Goal: Information Seeking & Learning: Learn about a topic

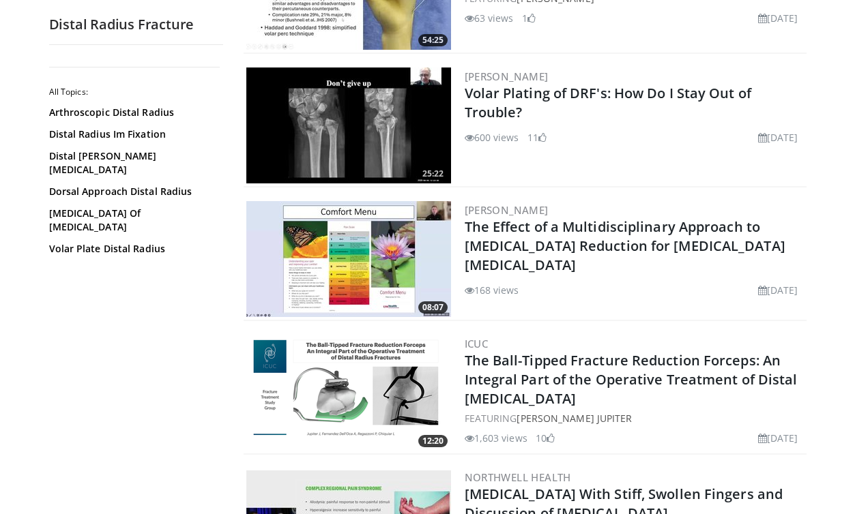
scroll to position [1872, 0]
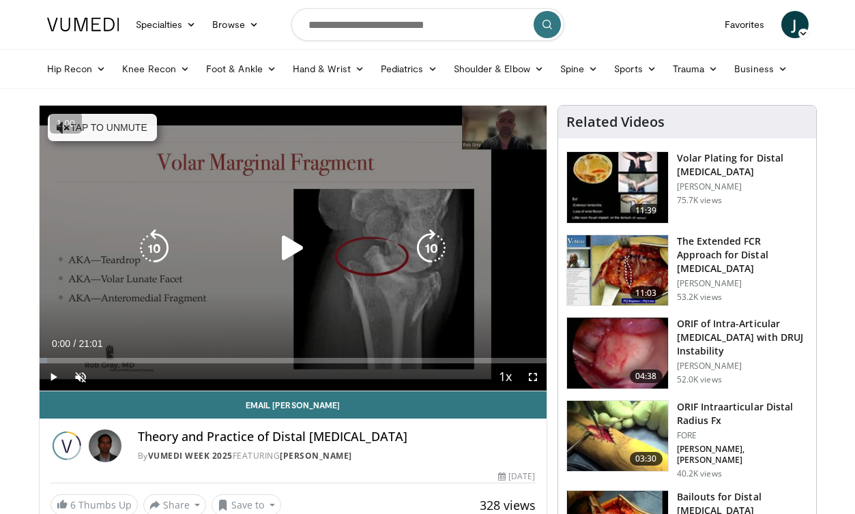
click at [297, 248] on icon "Video Player" at bounding box center [293, 248] width 38 height 38
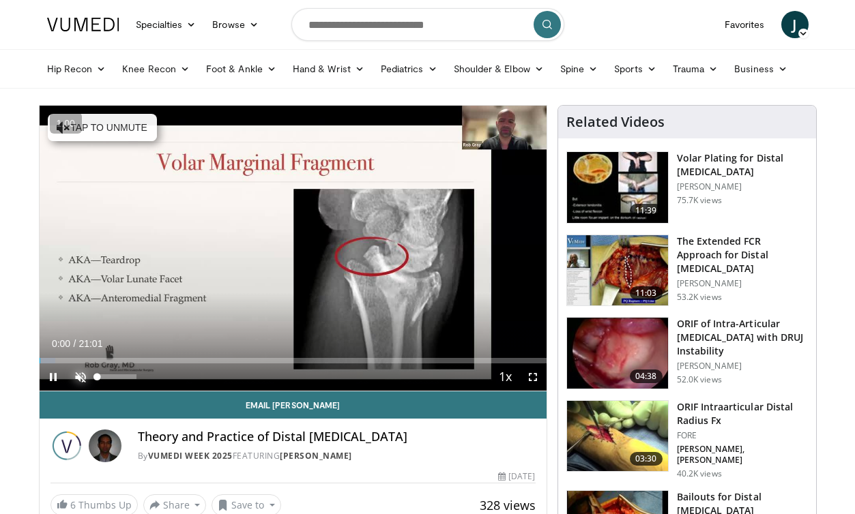
click at [83, 381] on span "Video Player" at bounding box center [80, 377] width 27 height 27
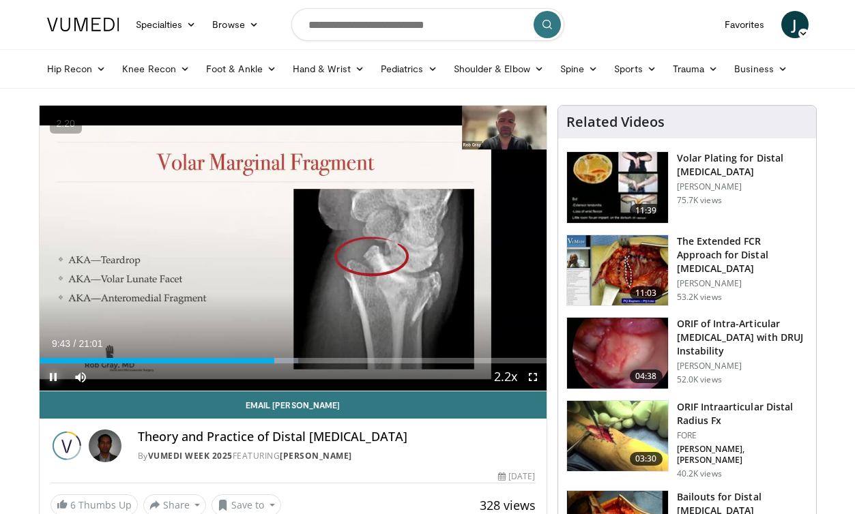
click at [54, 377] on span "Video Player" at bounding box center [53, 377] width 27 height 27
click at [53, 381] on span "Video Player" at bounding box center [53, 377] width 27 height 27
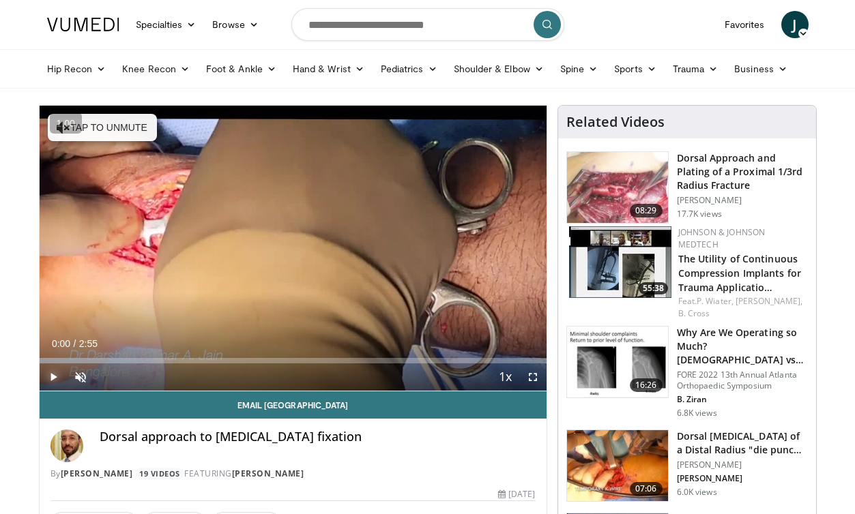
click at [52, 377] on span "Video Player" at bounding box center [53, 377] width 27 height 27
click at [72, 371] on span "Video Player" at bounding box center [80, 377] width 27 height 27
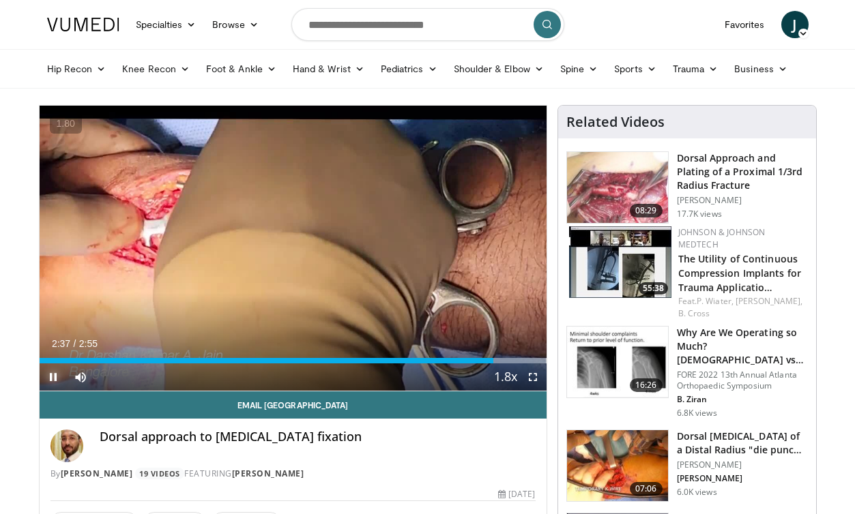
click at [53, 378] on span "Video Player" at bounding box center [53, 377] width 27 height 27
click at [533, 376] on span "Video Player" at bounding box center [532, 377] width 27 height 27
click at [46, 383] on span "Video Player" at bounding box center [53, 377] width 27 height 27
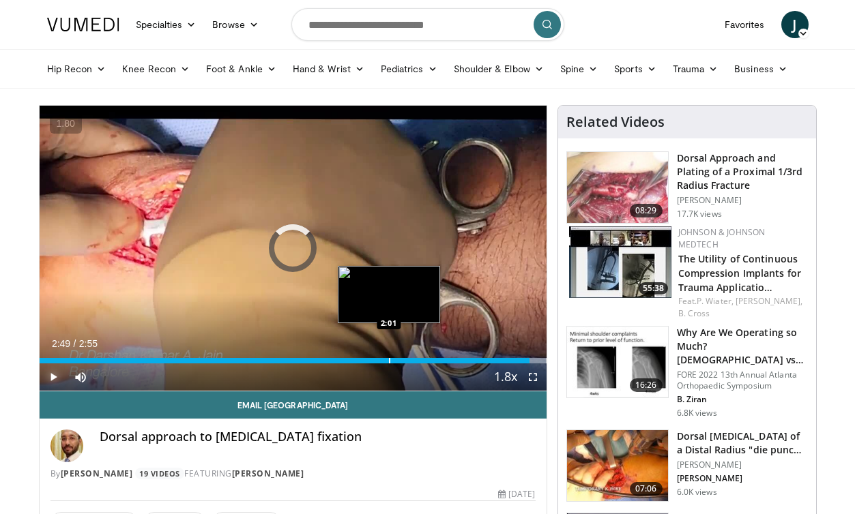
click at [388, 357] on div "Loaded : 100.00% 2:49 2:01" at bounding box center [293, 357] width 507 height 13
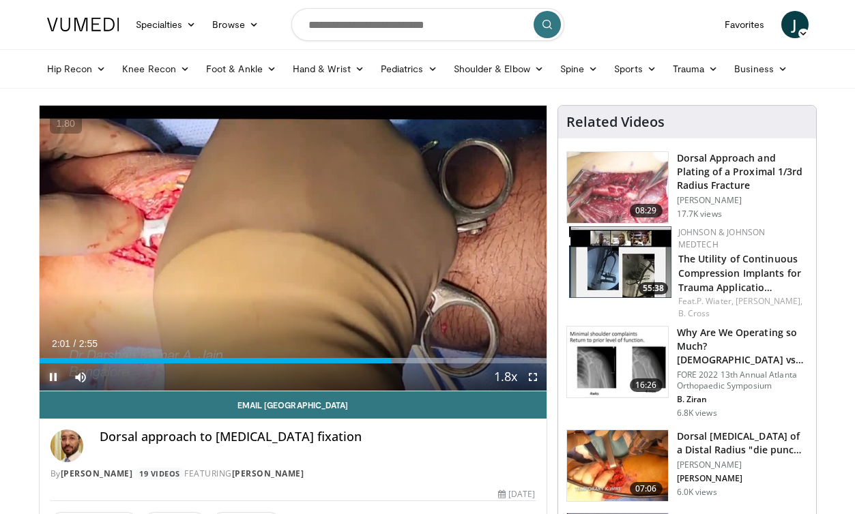
click at [55, 377] on span "Video Player" at bounding box center [53, 377] width 27 height 27
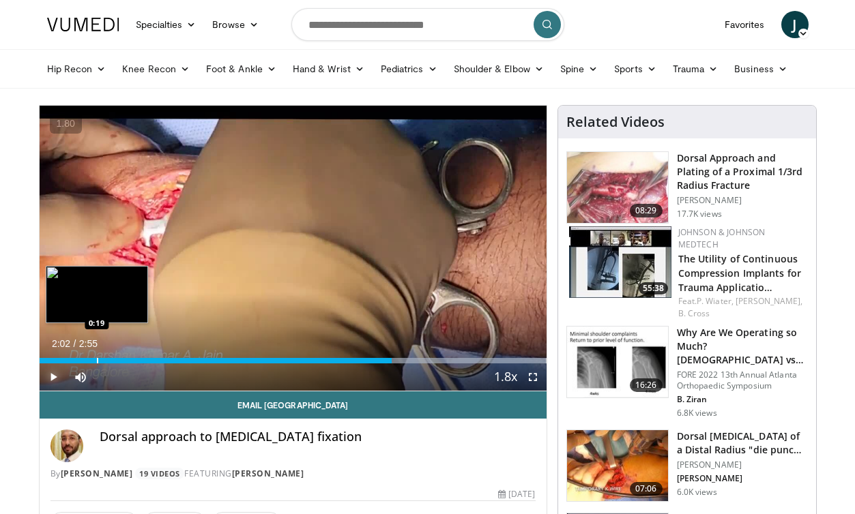
click at [97, 363] on div "Progress Bar" at bounding box center [97, 360] width 1 height 5
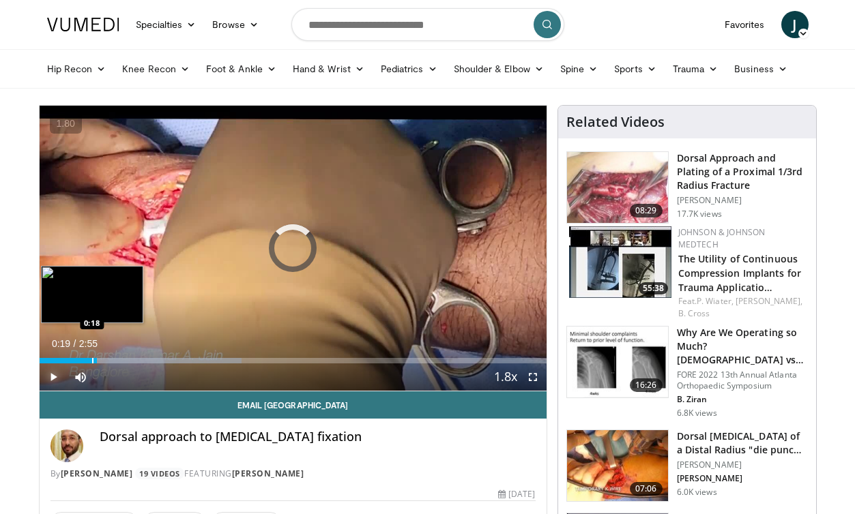
click at [92, 358] on div "Progress Bar" at bounding box center [92, 360] width 1 height 5
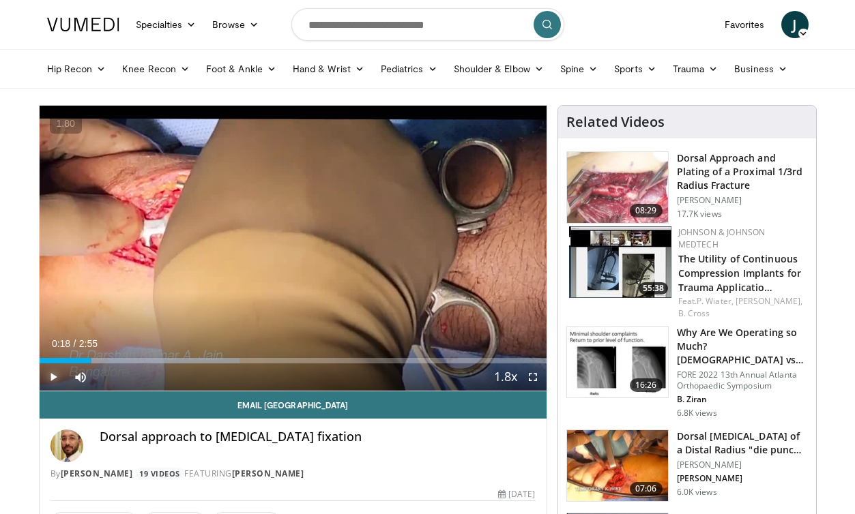
click at [53, 378] on span "Video Player" at bounding box center [53, 377] width 27 height 27
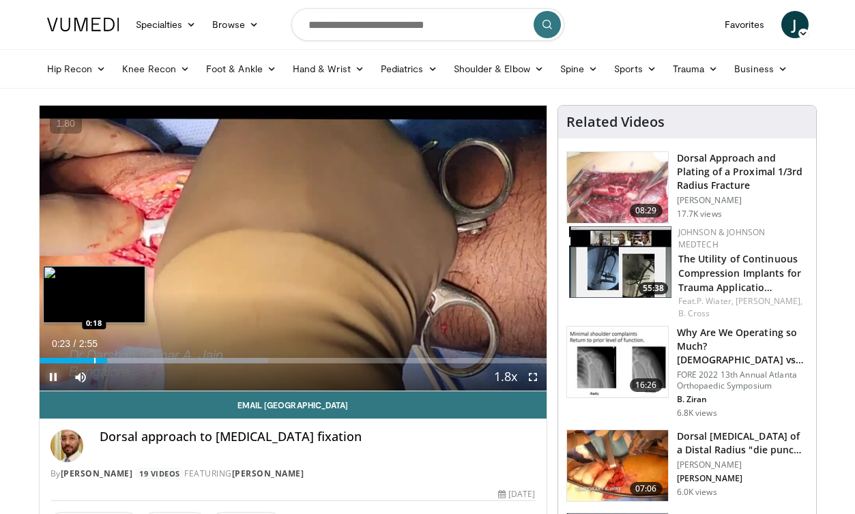
click at [94, 361] on div "Progress Bar" at bounding box center [94, 360] width 1 height 5
click at [87, 361] on div "Loaded : 45.15% 0:20 0:16" at bounding box center [293, 360] width 507 height 5
click at [81, 362] on div "Progress Bar" at bounding box center [81, 360] width 1 height 5
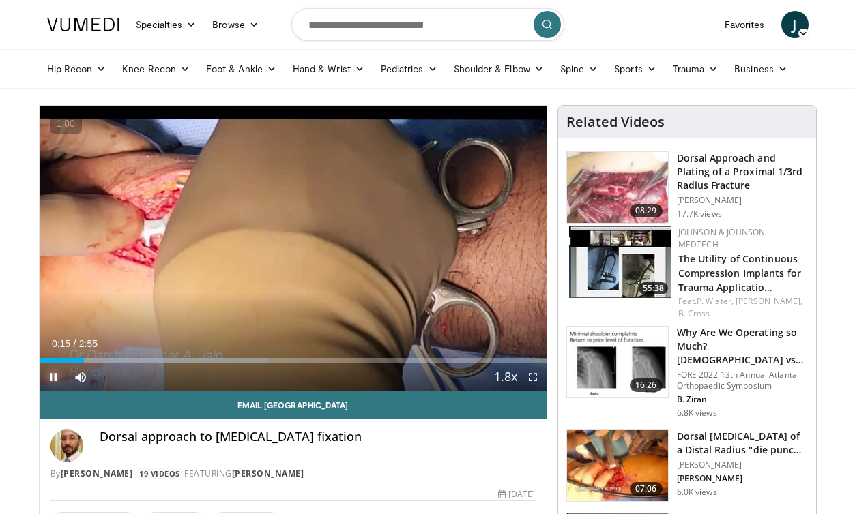
click at [48, 379] on span "Video Player" at bounding box center [53, 377] width 27 height 27
click at [532, 373] on span "Video Player" at bounding box center [532, 377] width 27 height 27
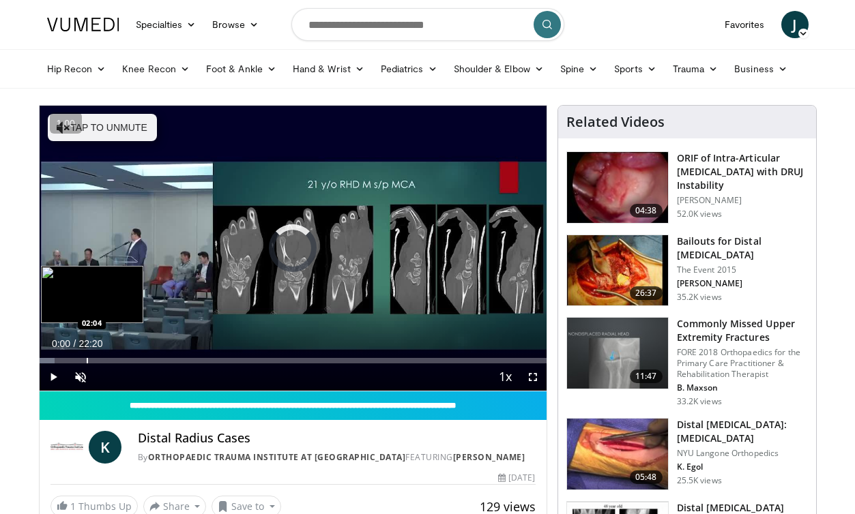
click at [86, 356] on div "Loaded : 2.97% 00:00 02:04" at bounding box center [293, 357] width 507 height 13
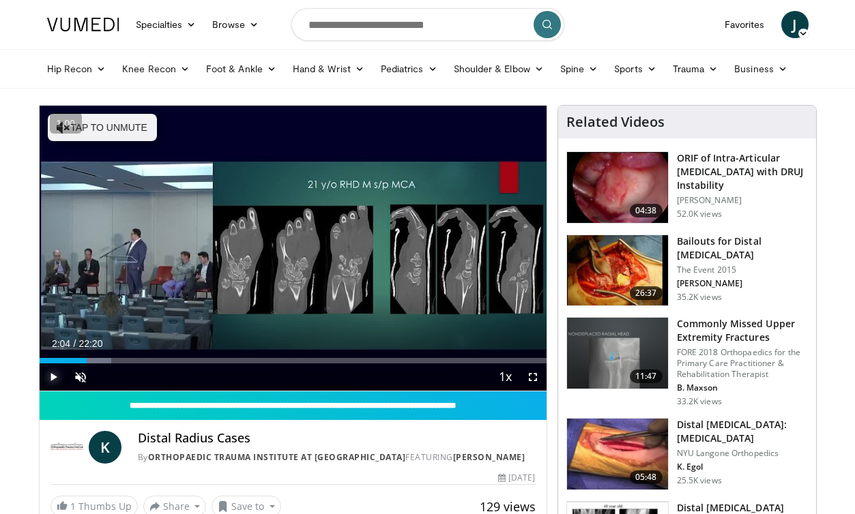
click at [56, 375] on span "Video Player" at bounding box center [53, 377] width 27 height 27
click at [81, 377] on span "Video Player" at bounding box center [80, 377] width 27 height 27
click at [532, 377] on span "Video Player" at bounding box center [532, 377] width 27 height 27
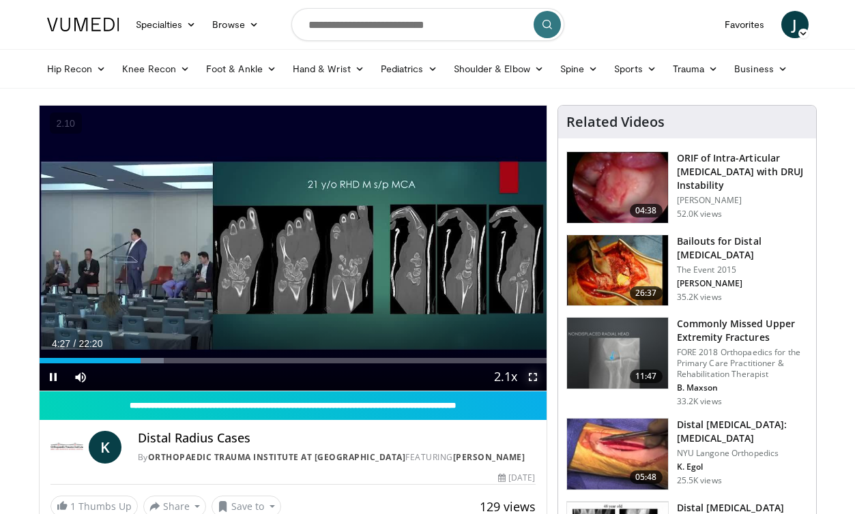
click at [532, 378] on span "Video Player" at bounding box center [532, 377] width 27 height 27
click at [530, 375] on span "Video Player" at bounding box center [532, 377] width 27 height 27
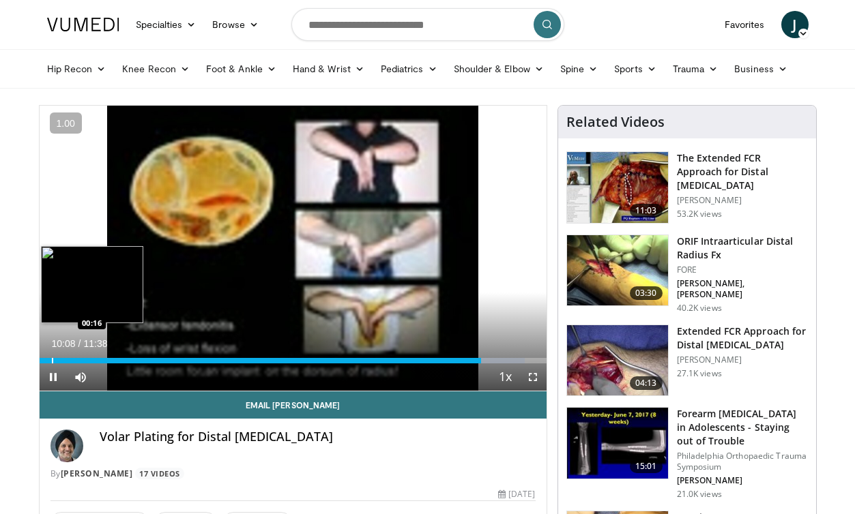
click at [52, 358] on div "Progress Bar" at bounding box center [52, 360] width 1 height 5
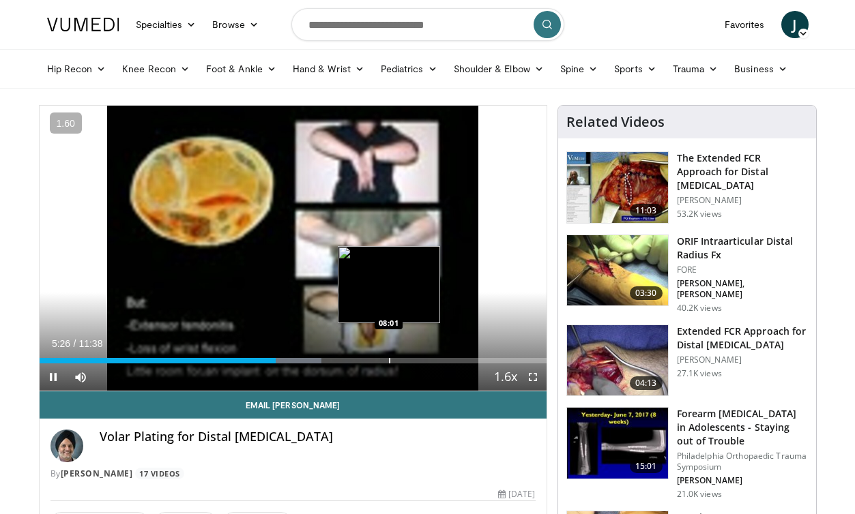
click at [389, 360] on div "Progress Bar" at bounding box center [389, 360] width 1 height 5
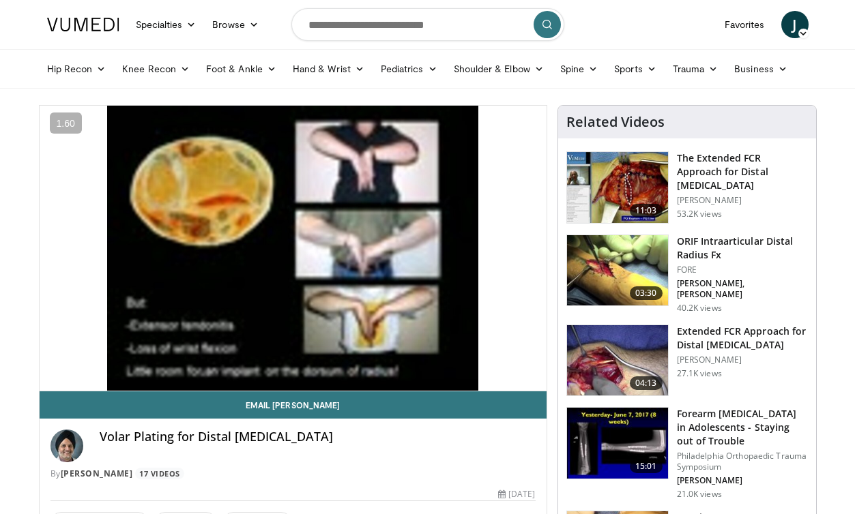
click at [383, 360] on div "10 seconds Tap to unmute" at bounding box center [293, 248] width 507 height 285
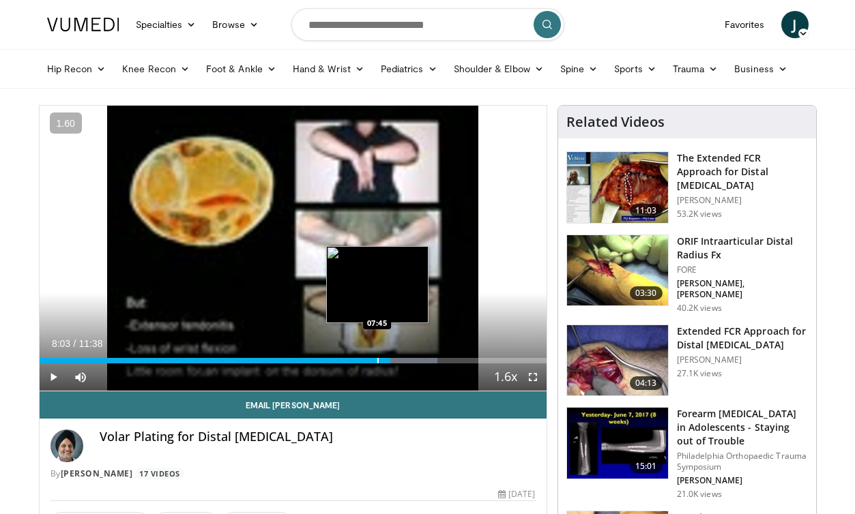
click at [377, 362] on div "Progress Bar" at bounding box center [377, 360] width 1 height 5
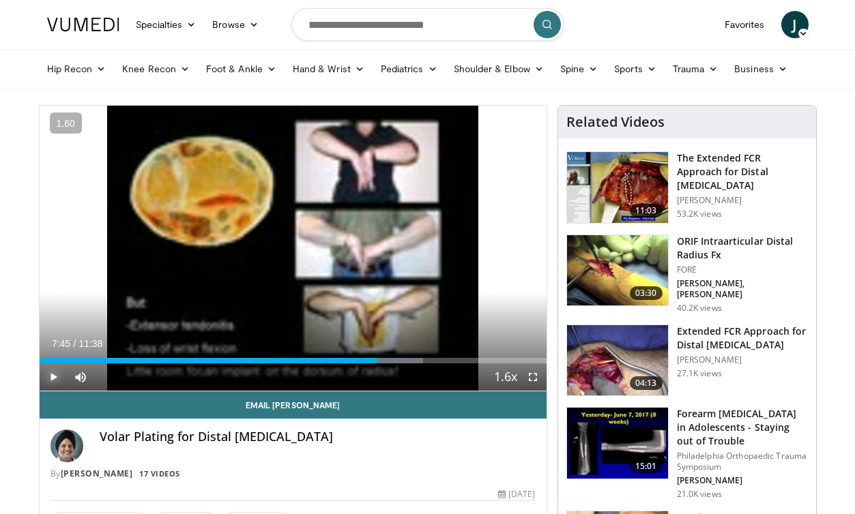
click at [55, 380] on span "Video Player" at bounding box center [53, 377] width 27 height 27
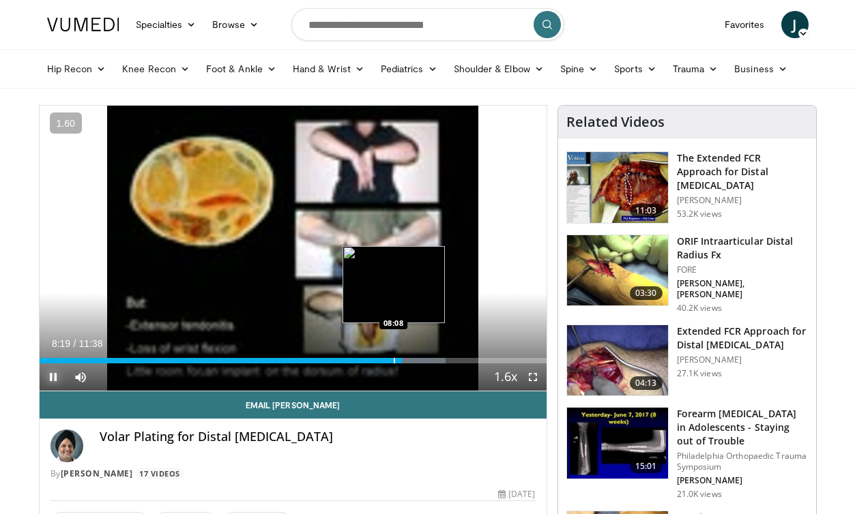
click at [395, 362] on div "Progress Bar" at bounding box center [394, 360] width 1 height 5
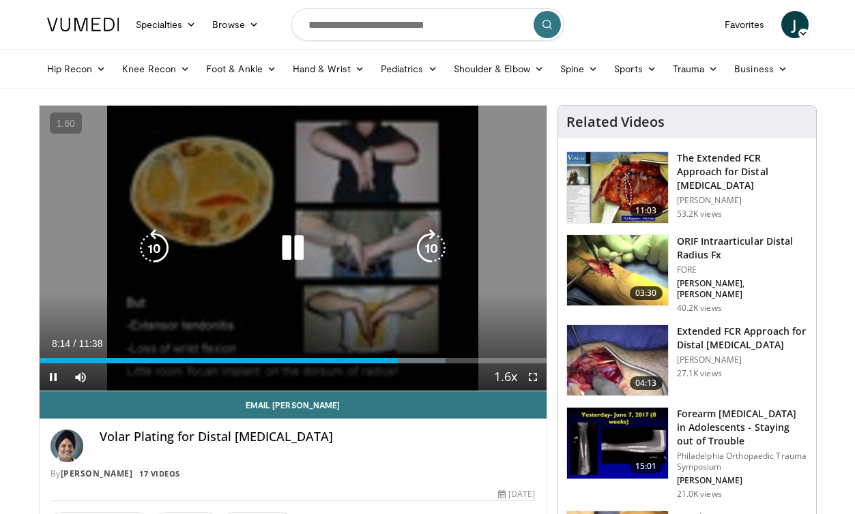
click at [281, 247] on icon "Video Player" at bounding box center [293, 248] width 38 height 38
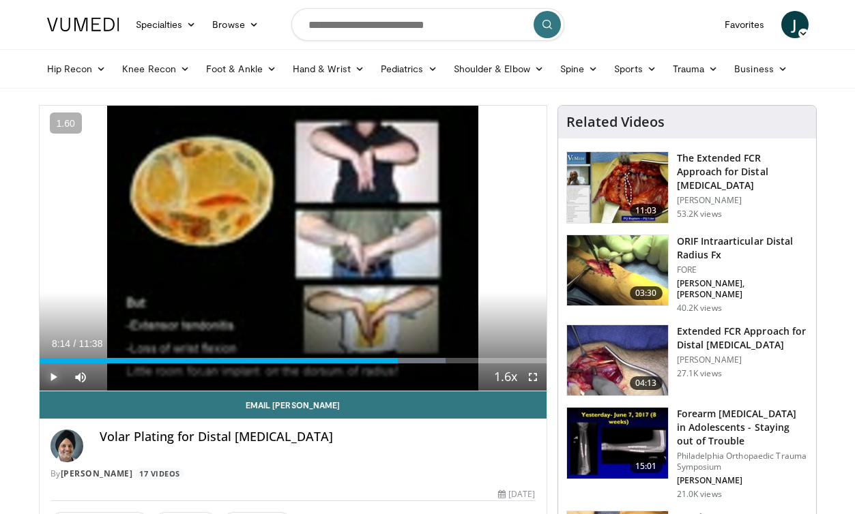
click at [46, 375] on span "Video Player" at bounding box center [53, 377] width 27 height 27
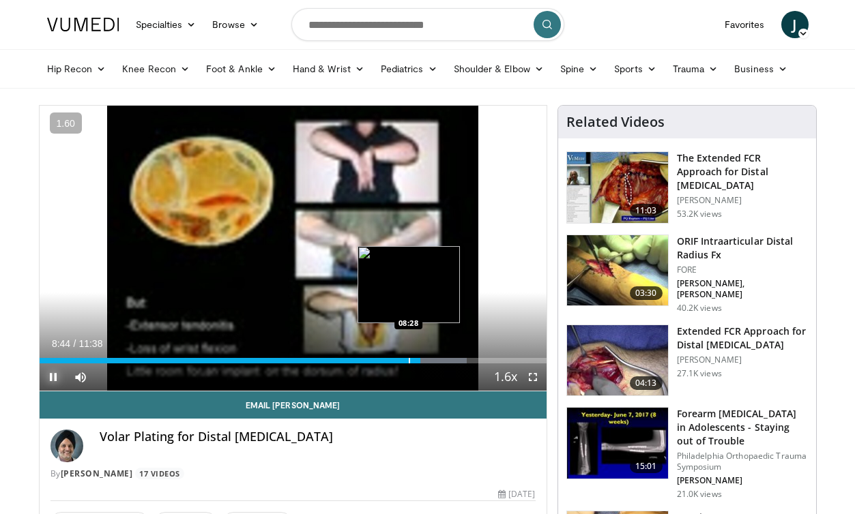
click at [407, 362] on div "08:44" at bounding box center [230, 360] width 381 height 5
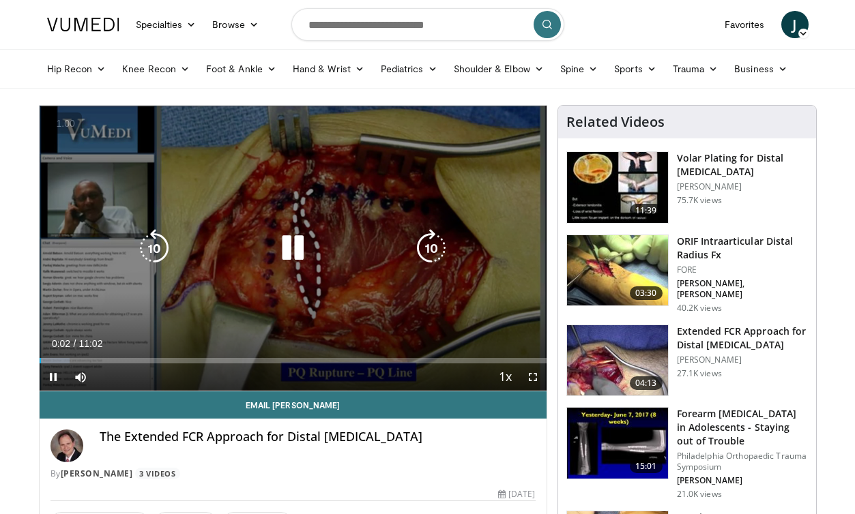
click at [298, 250] on icon "Video Player" at bounding box center [293, 248] width 38 height 38
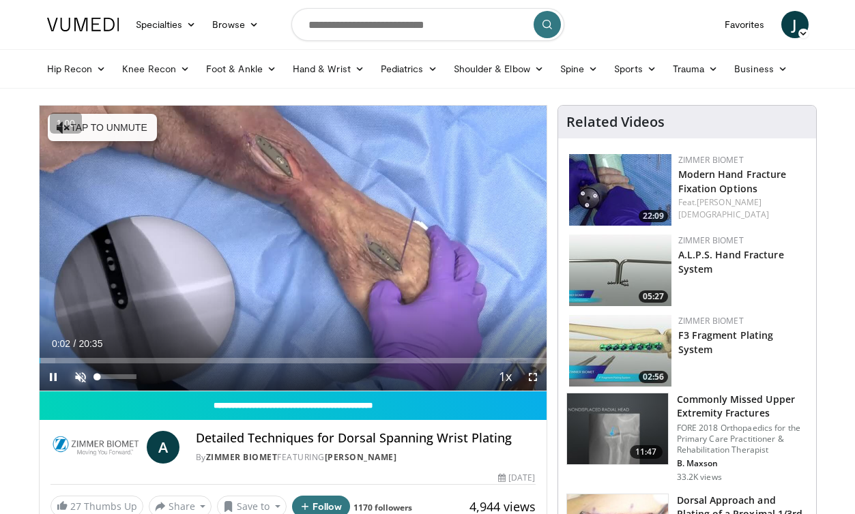
click at [82, 371] on span "Video Player" at bounding box center [80, 377] width 27 height 27
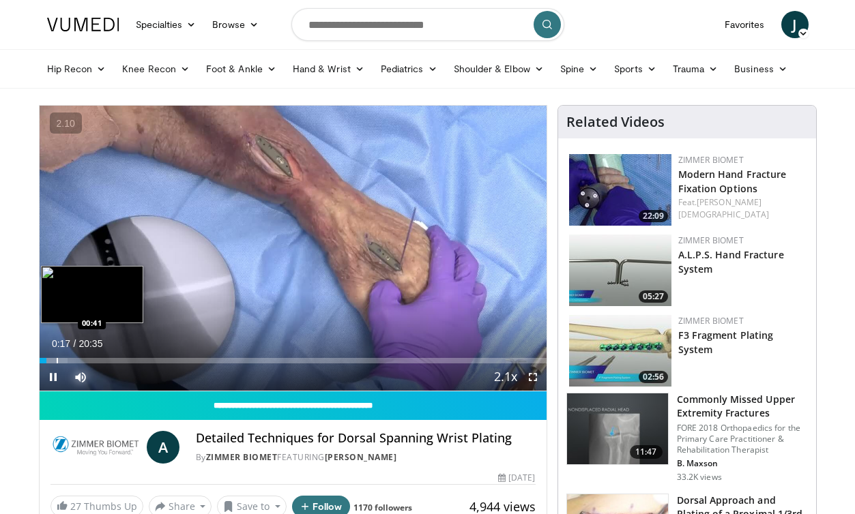
click at [57, 360] on div "Progress Bar" at bounding box center [57, 360] width 1 height 5
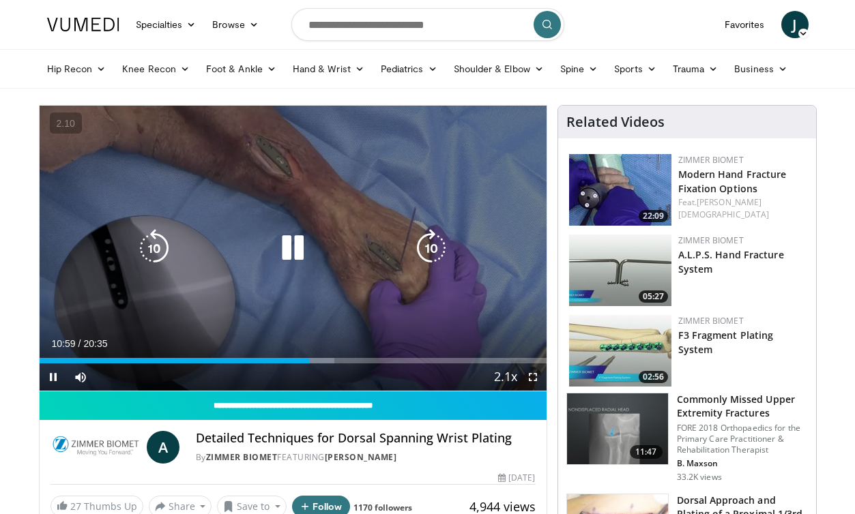
click at [290, 247] on icon "Video Player" at bounding box center [293, 248] width 38 height 38
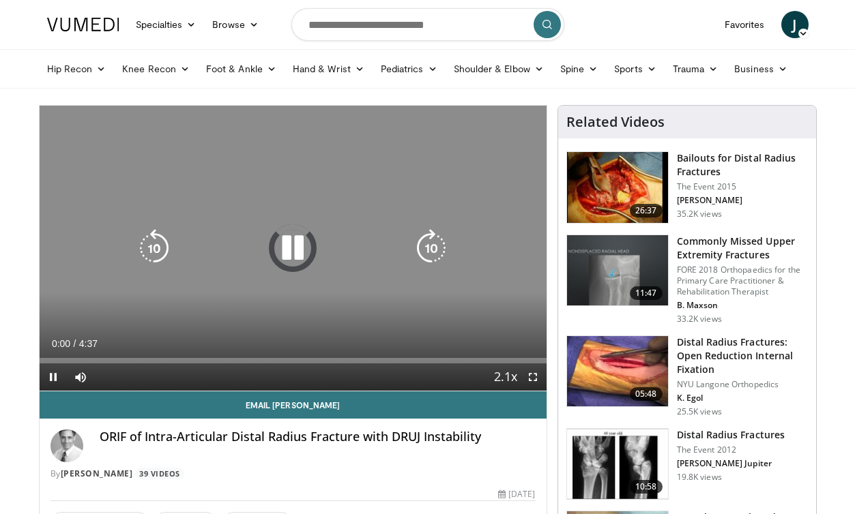
click at [286, 250] on icon "Video Player" at bounding box center [293, 248] width 38 height 38
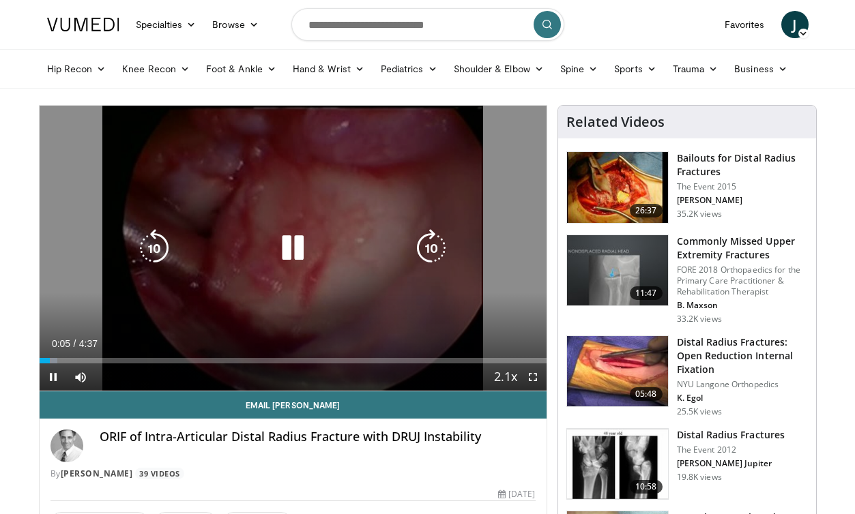
click at [293, 255] on icon "Video Player" at bounding box center [293, 248] width 38 height 38
